Goal: Task Accomplishment & Management: Manage account settings

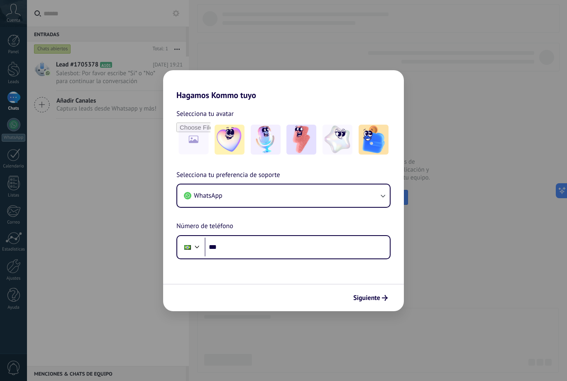
click at [100, 266] on div "Hagamos Kommo tuyo Selecciona tu avatar Selecciona tu preferencia de soporte Wh…" at bounding box center [283, 190] width 567 height 381
click at [37, 128] on div "Hagamos Kommo tuyo Selecciona tu avatar Selecciona tu preferencia de soporte Wh…" at bounding box center [283, 190] width 567 height 381
click at [374, 303] on button "Siguiente" at bounding box center [370, 298] width 42 height 14
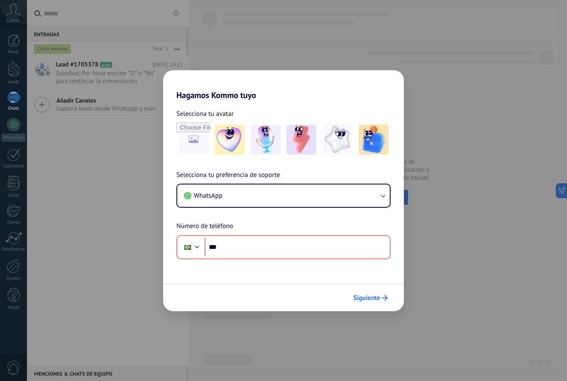
click at [374, 300] on span "Siguiente" at bounding box center [366, 298] width 27 height 6
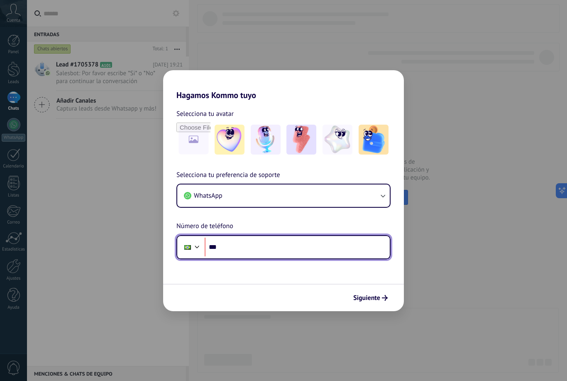
click at [191, 250] on div at bounding box center [188, 246] width 16 height 17
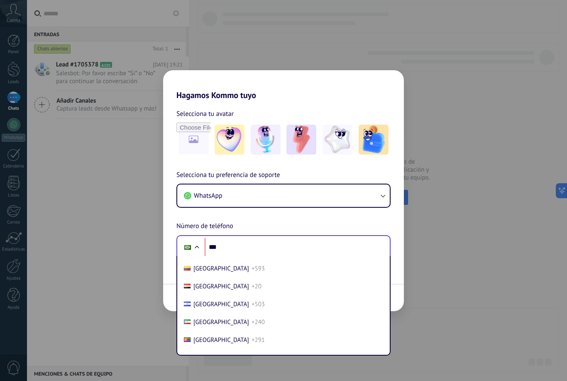
scroll to position [960, 0]
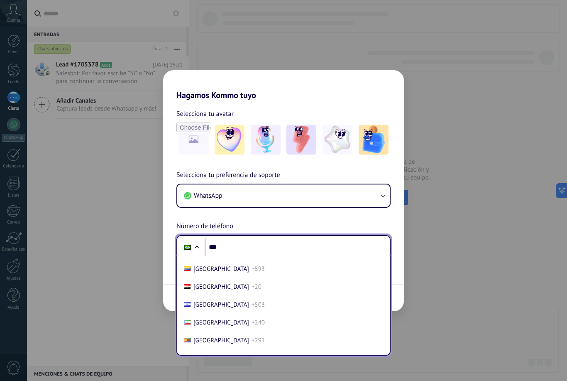
click at [230, 255] on span "[GEOGRAPHIC_DATA]" at bounding box center [221, 251] width 56 height 8
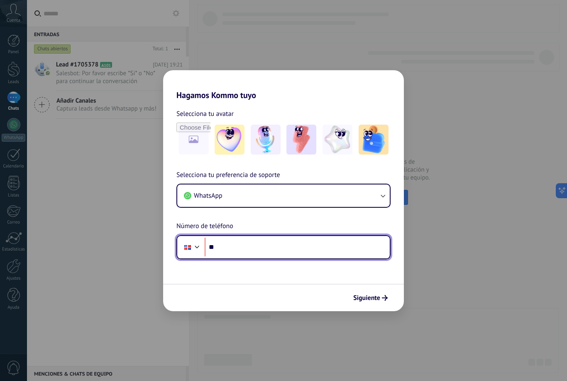
click at [230, 251] on input "***" at bounding box center [297, 246] width 185 height 19
type input "**********"
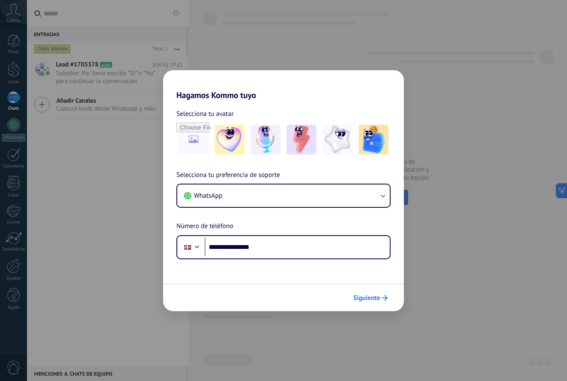
click at [372, 297] on span "Siguiente" at bounding box center [366, 298] width 27 height 6
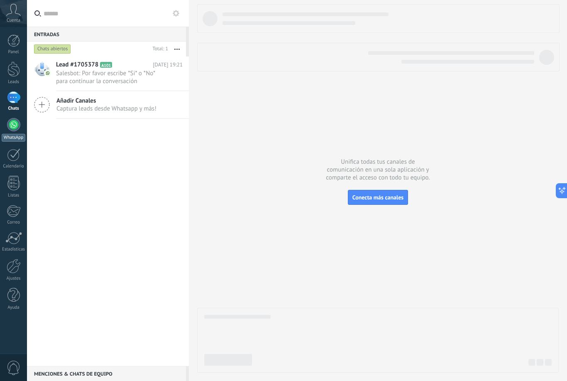
click at [18, 129] on div at bounding box center [13, 124] width 13 height 13
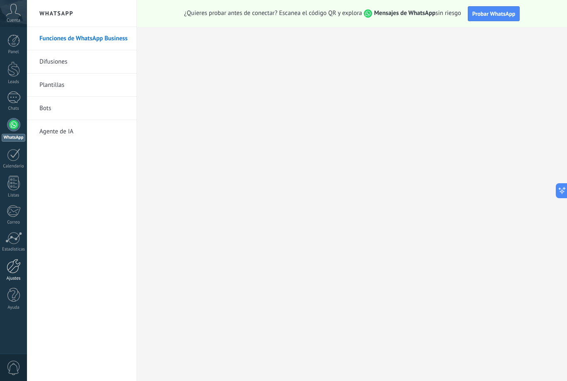
click at [16, 272] on div at bounding box center [14, 266] width 14 height 15
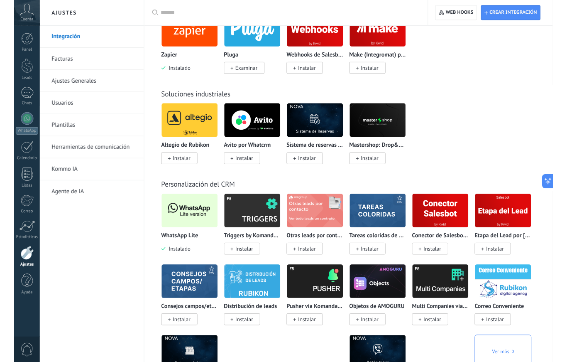
scroll to position [1828, 0]
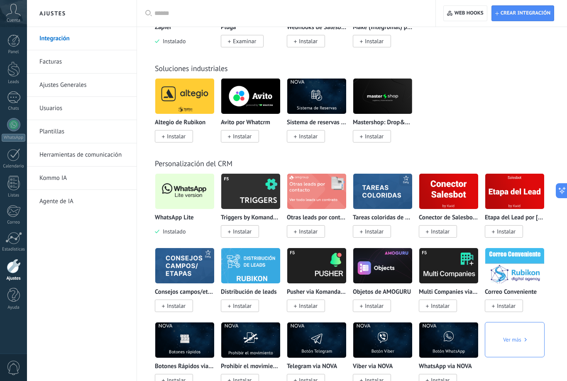
click at [192, 211] on img at bounding box center [184, 191] width 59 height 40
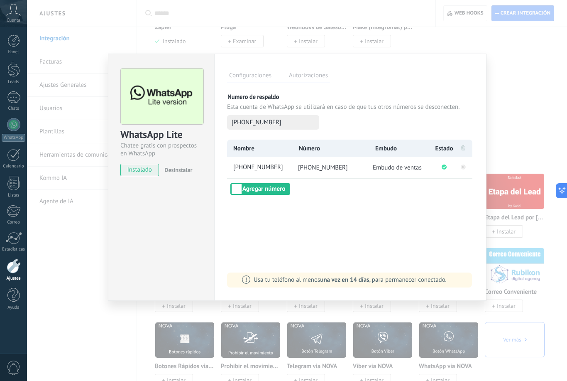
click at [538, 117] on div "WhatsApp Lite Chatee gratis con prospectos en WhatsApp instalado Desinstalar Co…" at bounding box center [297, 190] width 540 height 381
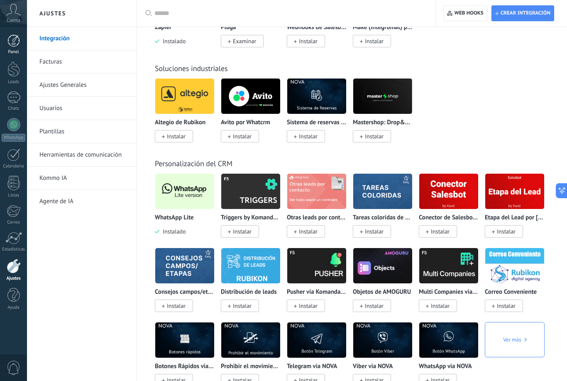
click at [15, 47] on link "Panel" at bounding box center [13, 44] width 27 height 20
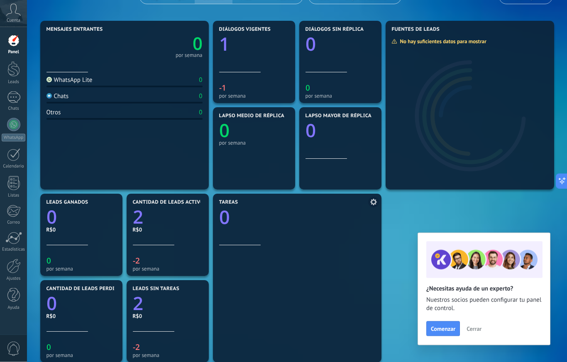
scroll to position [87, 0]
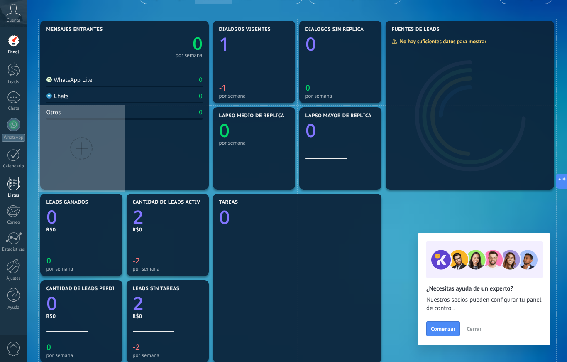
drag, startPoint x: 13, startPoint y: 101, endPoint x: 13, endPoint y: 188, distance: 86.7
click at [13, 101] on div at bounding box center [13, 97] width 13 height 12
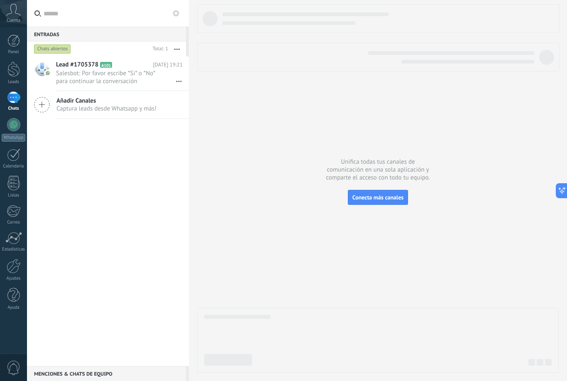
click at [176, 15] on icon at bounding box center [176, 13] width 7 height 7
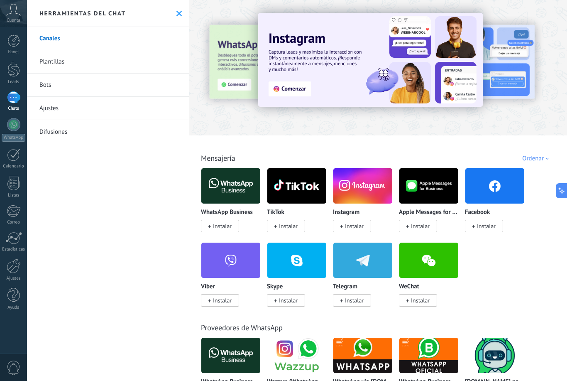
click at [149, 34] on link "Canales" at bounding box center [108, 38] width 162 height 23
click at [180, 14] on use at bounding box center [178, 13] width 5 height 5
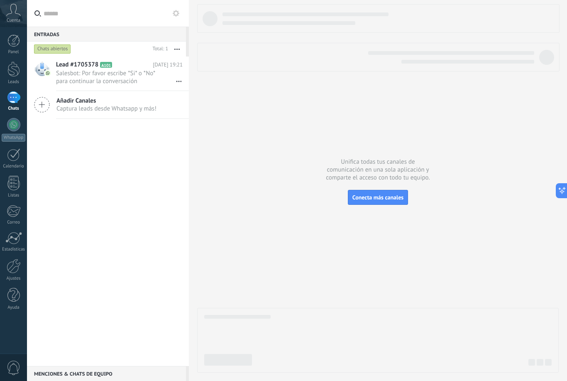
click at [177, 49] on use "button" at bounding box center [176, 49] width 5 height 1
click at [56, 46] on div "Chats abiertos" at bounding box center [52, 49] width 37 height 10
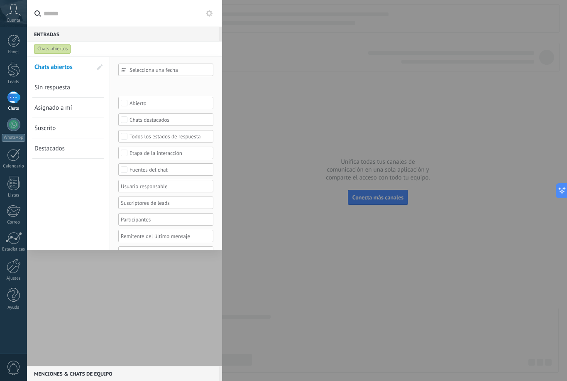
click at [309, 102] on div at bounding box center [283, 190] width 567 height 381
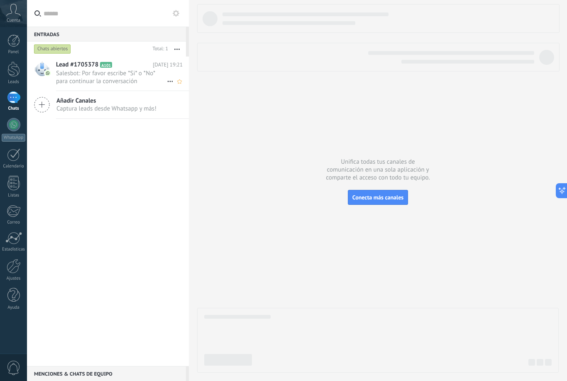
click at [103, 83] on span "Salesbot: Por favor escribe *Si* o *No* para continuar la conversación" at bounding box center [111, 77] width 111 height 16
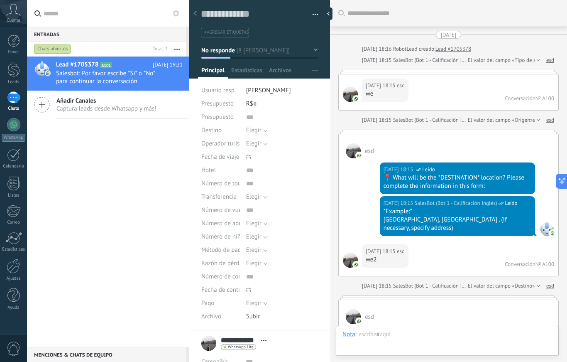
scroll to position [2119, 0]
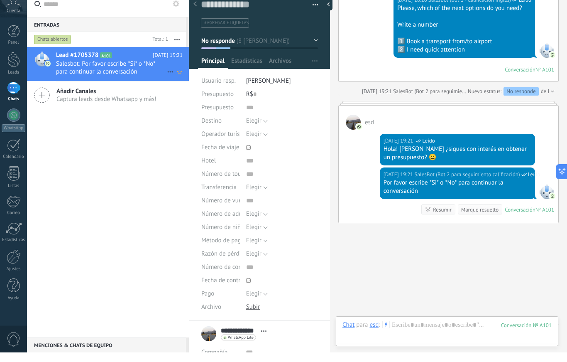
click at [104, 72] on span "Salesbot: Por favor escribe *Si* o *No* para continuar la conversación" at bounding box center [111, 77] width 111 height 16
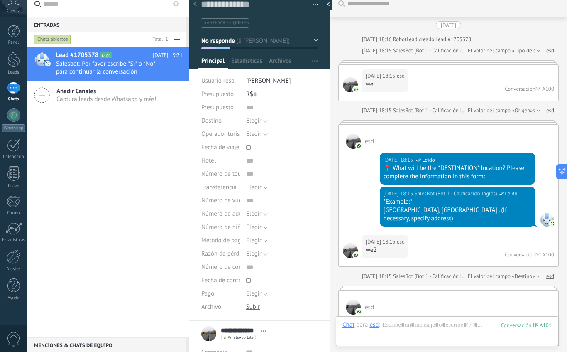
scroll to position [2119, 0]
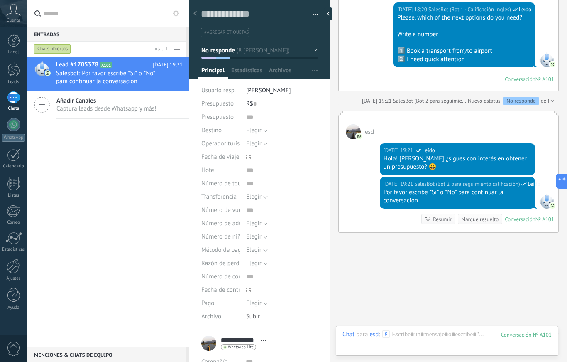
click at [199, 14] on div at bounding box center [195, 14] width 12 height 16
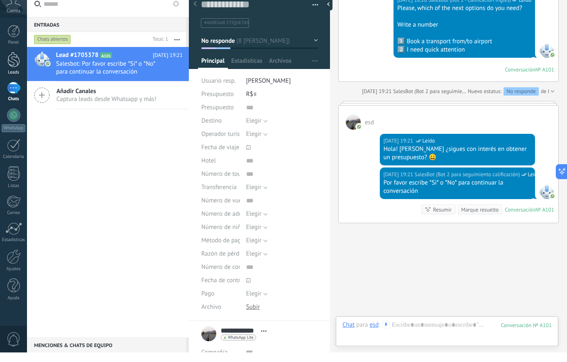
click at [8, 61] on div at bounding box center [13, 68] width 12 height 15
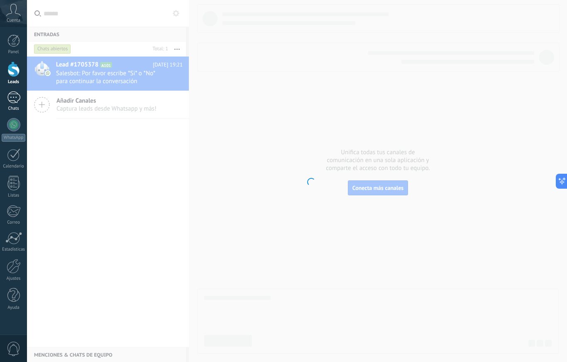
scroll to position [12, 0]
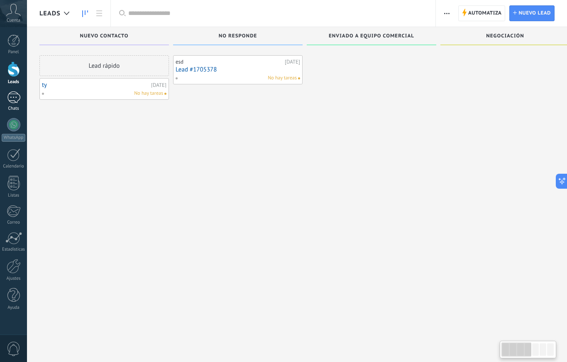
drag, startPoint x: 17, startPoint y: 74, endPoint x: 17, endPoint y: 93, distance: 19.1
click at [17, 74] on div at bounding box center [13, 68] width 12 height 15
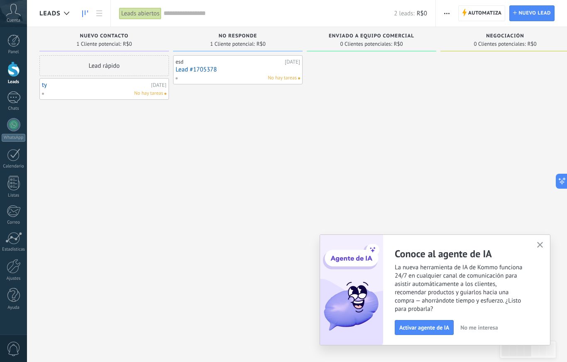
click at [543, 251] on button "button" at bounding box center [540, 244] width 10 height 11
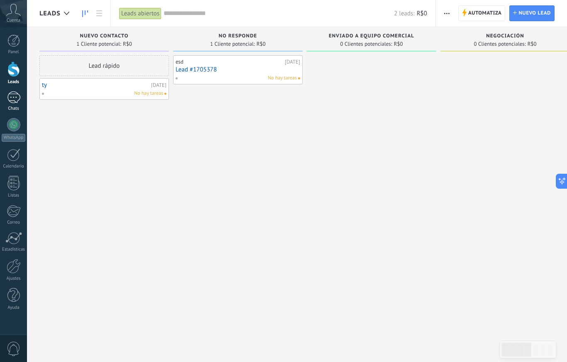
click at [18, 99] on div at bounding box center [13, 97] width 13 height 12
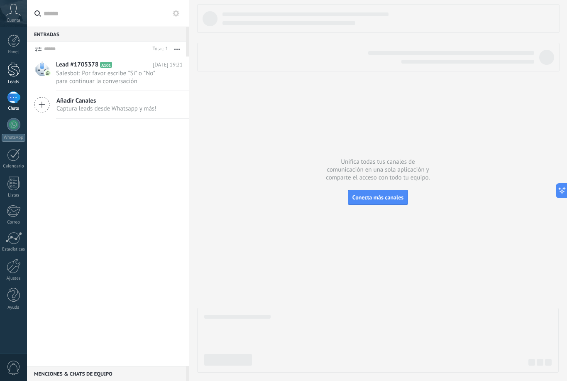
click at [15, 75] on div at bounding box center [13, 68] width 12 height 15
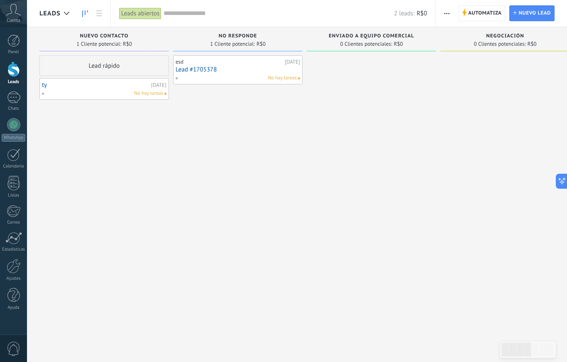
click at [355, 73] on div at bounding box center [371, 181] width 129 height 253
click at [14, 99] on div at bounding box center [13, 97] width 13 height 12
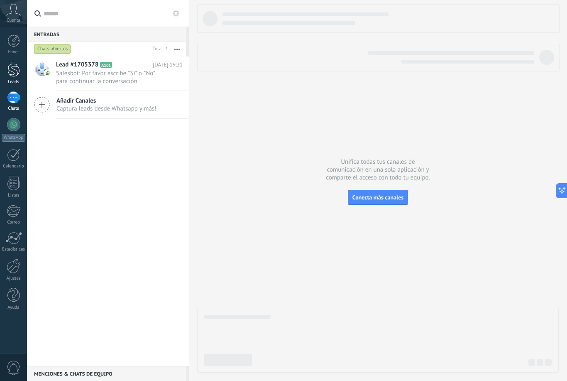
click at [11, 74] on div at bounding box center [13, 68] width 12 height 15
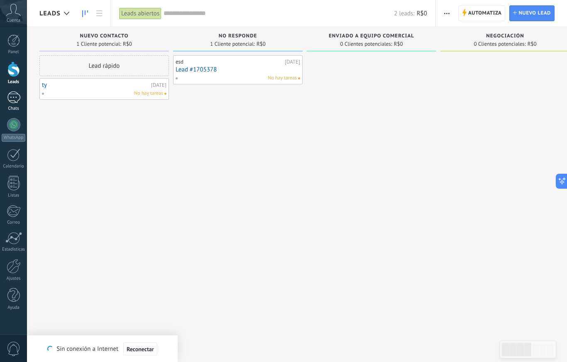
click at [15, 105] on link "Chats" at bounding box center [13, 101] width 27 height 20
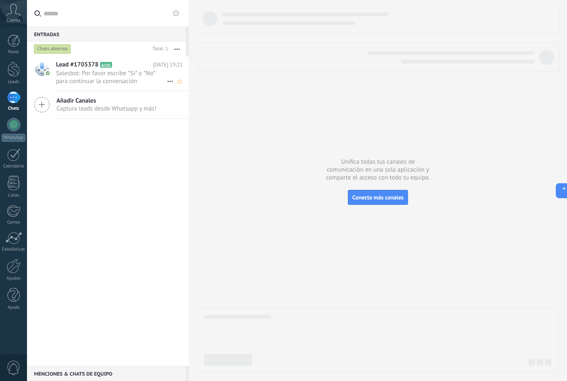
click at [93, 76] on span "Salesbot: Por favor escribe *Si* o *No* para continuar la conversación" at bounding box center [111, 77] width 111 height 16
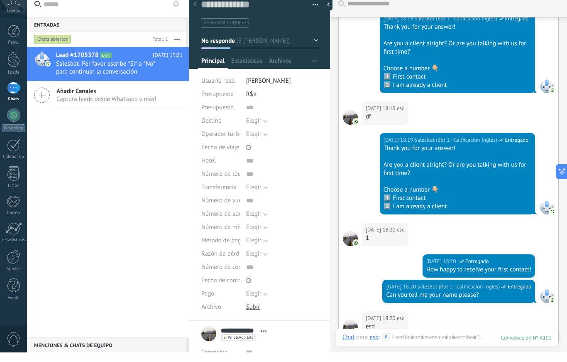
scroll to position [1640, 0]
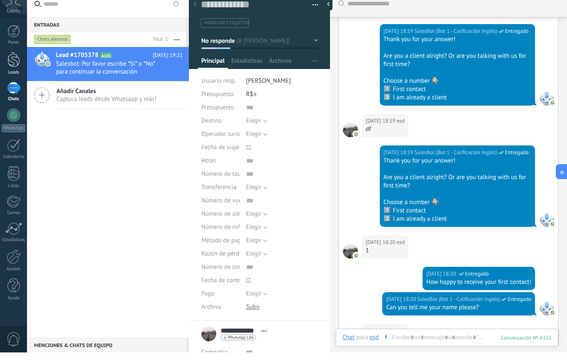
click at [11, 65] on div at bounding box center [13, 68] width 12 height 15
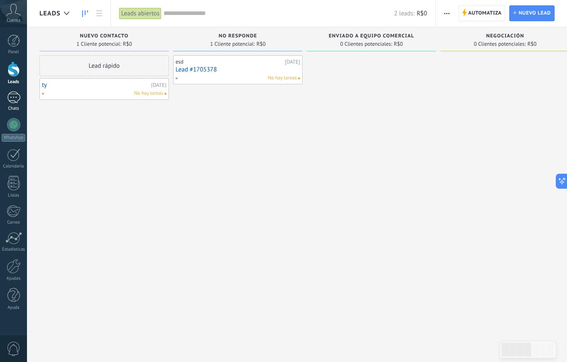
click at [16, 102] on div at bounding box center [13, 97] width 13 height 12
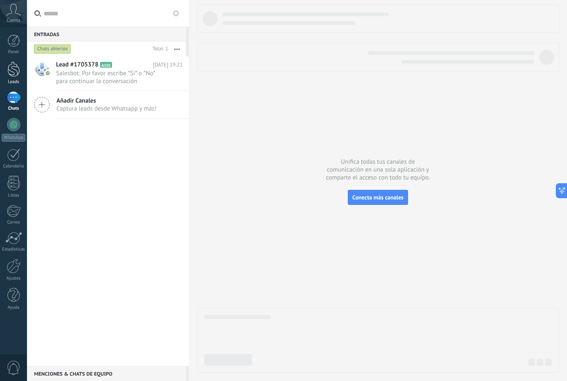
click at [17, 74] on div at bounding box center [13, 68] width 12 height 15
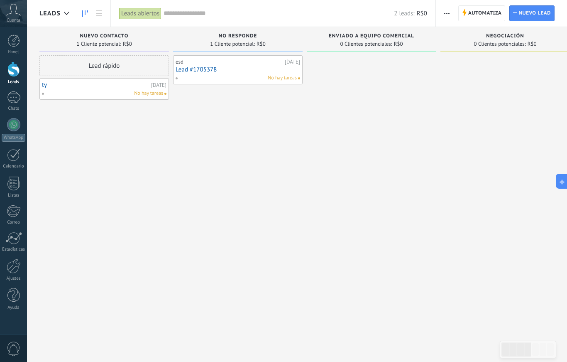
click at [101, 109] on html ".abccls-1,.abccls-2{fill-rule:evenodd}.abccls-2{fill:#fff} .abfcls-1{fill:none}…" at bounding box center [283, 181] width 567 height 362
click at [101, 110] on div "Lead rápido ty [DATE] No hay tareas" at bounding box center [103, 181] width 129 height 253
click at [136, 68] on div "Lead rápido" at bounding box center [103, 65] width 129 height 21
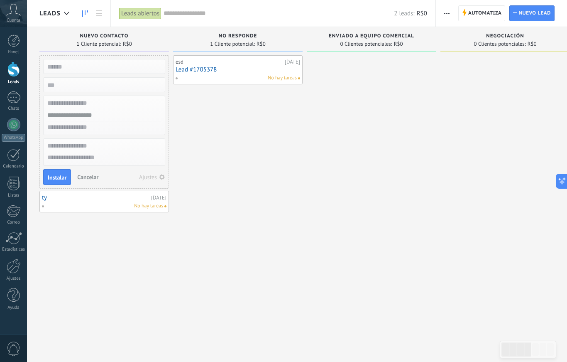
click at [130, 89] on div "Lead rápido Instalar Cancelar Ajustes ty [DATE] No hay tareas" at bounding box center [103, 181] width 129 height 253
click at [235, 39] on div "No responde" at bounding box center [237, 36] width 121 height 7
click at [228, 65] on div "esd [DATE] Lead #1705378 No hay tareas" at bounding box center [238, 70] width 125 height 24
click at [227, 68] on link "Lead #1705378" at bounding box center [238, 69] width 125 height 7
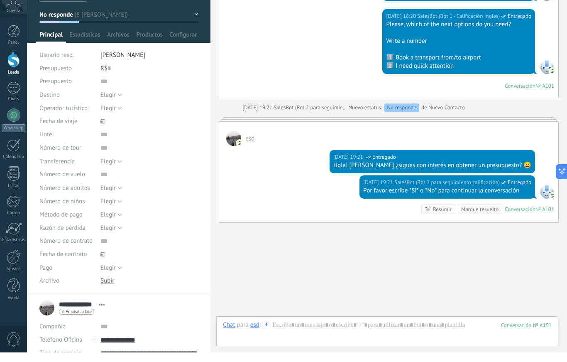
scroll to position [25, 0]
click at [110, 220] on span "Elegir" at bounding box center [107, 224] width 15 height 8
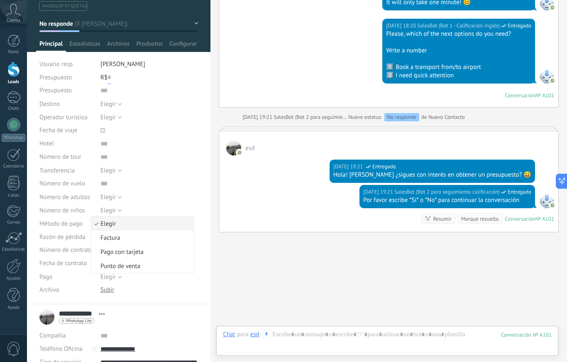
click at [110, 78] on input "text" at bounding box center [108, 77] width 3 height 13
click at [112, 104] on span "Elegir" at bounding box center [107, 104] width 15 height 8
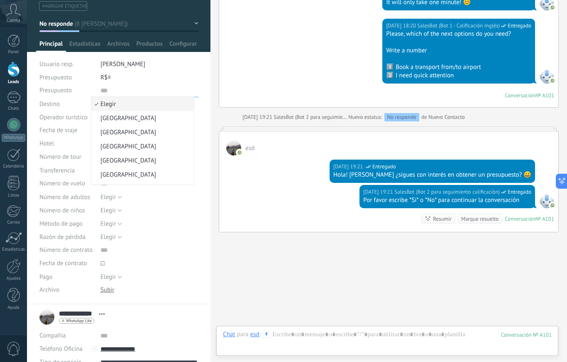
click at [161, 89] on input "text" at bounding box center [149, 90] width 98 height 13
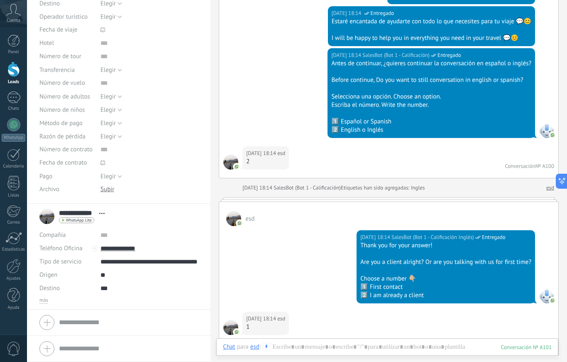
scroll to position [235, 0]
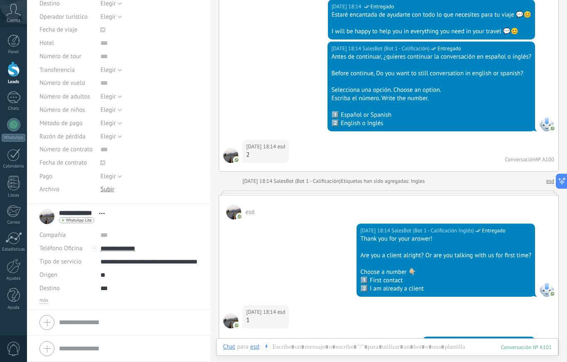
click at [243, 171] on div "[DATE] 18:14 esd 2 Conversación № A100" at bounding box center [388, 155] width 339 height 32
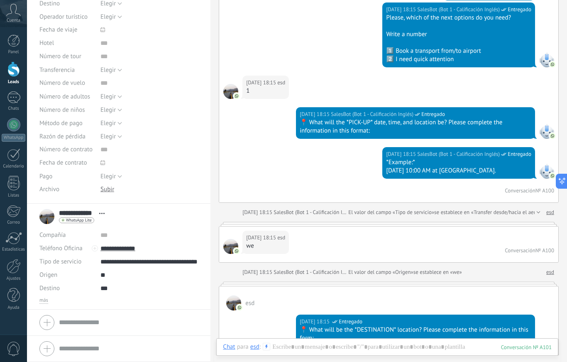
scroll to position [769, 0]
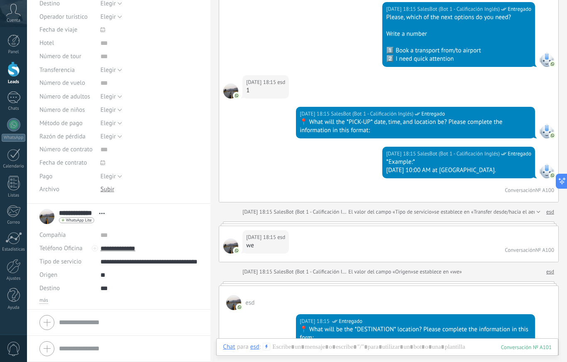
click at [379, 180] on div "[DATE] 18:15 SalesBot (Bot 1 - Calificación Inglés) Entregado *Example:* [DATE]…" at bounding box center [388, 174] width 339 height 55
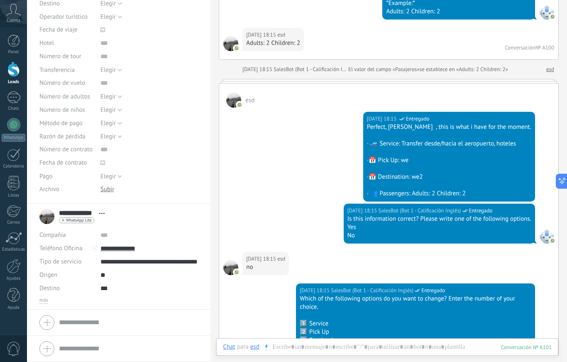
scroll to position [1300, 0]
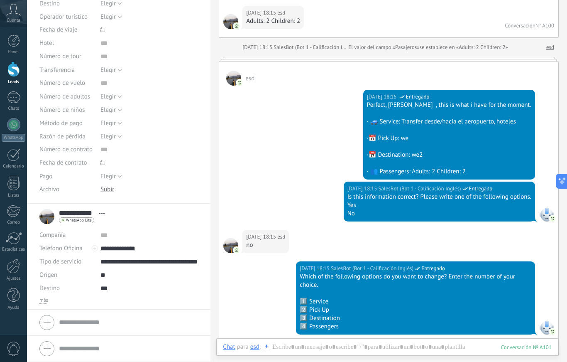
click at [406, 151] on div "·📅 Destination: we2" at bounding box center [449, 155] width 164 height 8
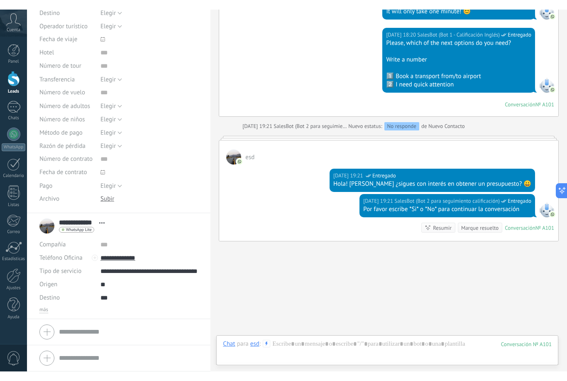
scroll to position [2812, 0]
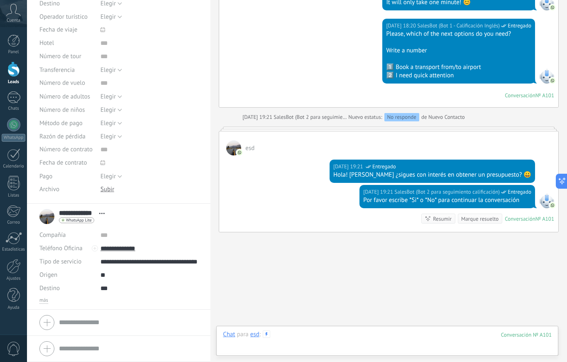
click at [318, 358] on html ".abccls-1,.abccls-2{fill-rule:evenodd}.abccls-2{fill:#fff} .abfcls-1{fill:none}…" at bounding box center [283, 181] width 567 height 362
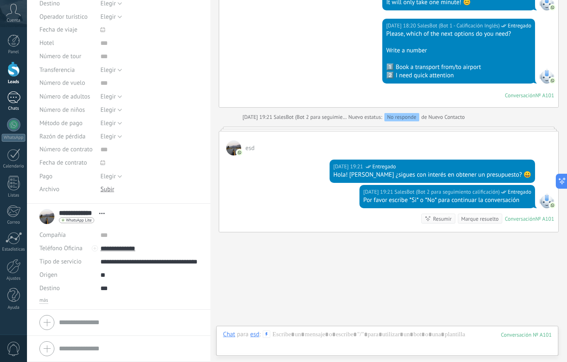
click at [14, 95] on div at bounding box center [13, 97] width 13 height 12
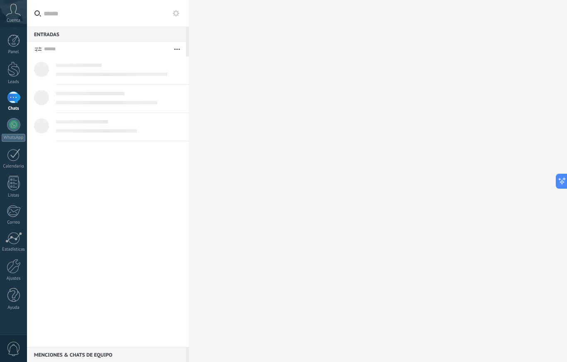
type textarea "**********"
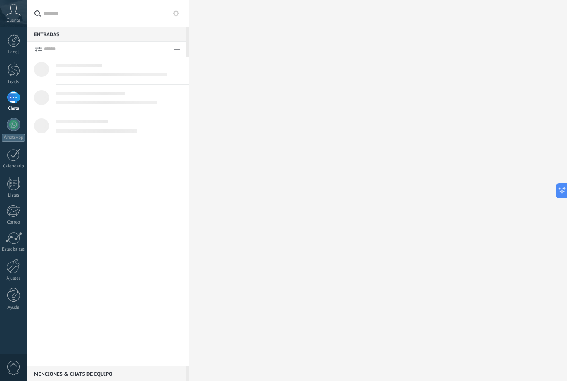
scroll to position [12, 0]
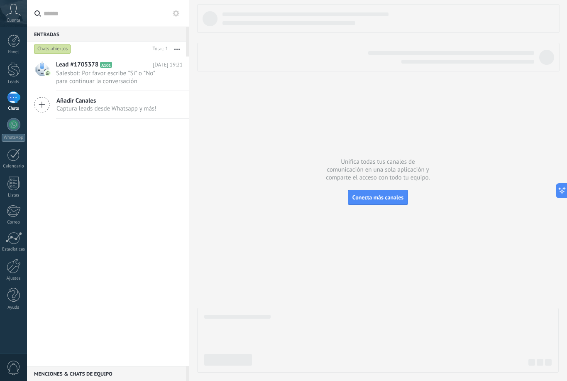
click at [76, 373] on div "Menciones & Chats de equipo 0" at bounding box center [106, 373] width 159 height 15
